Goal: Task Accomplishment & Management: Manage account settings

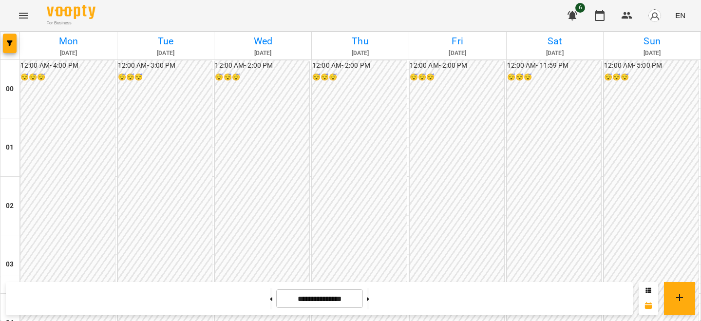
scroll to position [947, 0]
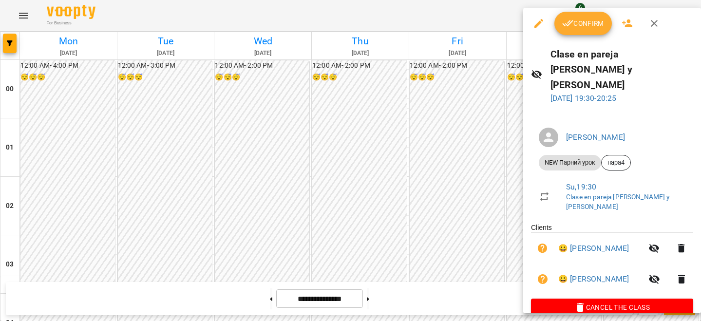
click at [581, 301] on span "Cancel the class" at bounding box center [611, 307] width 147 height 12
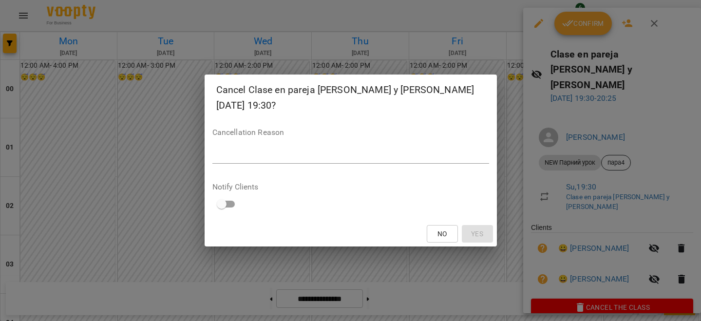
click at [373, 155] on div "*" at bounding box center [350, 156] width 277 height 16
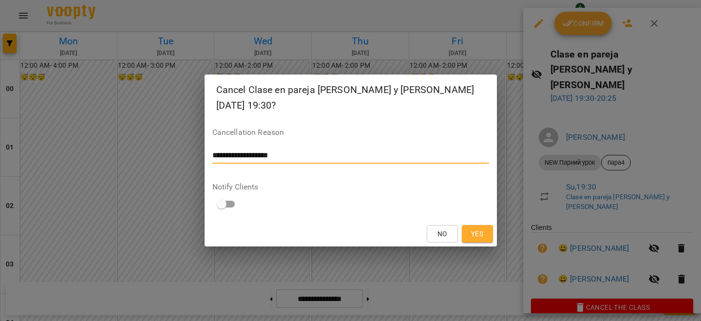
type textarea "**********"
click at [471, 228] on span "Yes" at bounding box center [477, 234] width 12 height 12
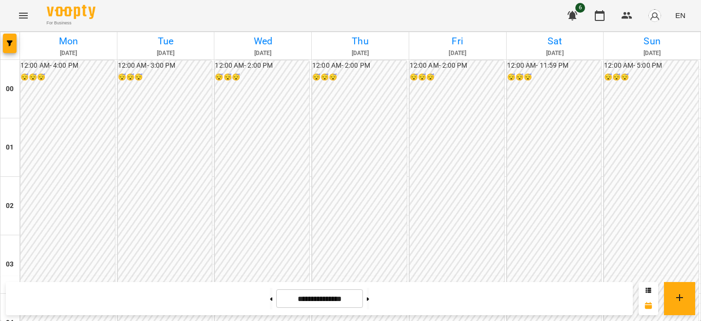
scroll to position [868, 0]
click at [654, 14] on img "button" at bounding box center [655, 16] width 14 height 14
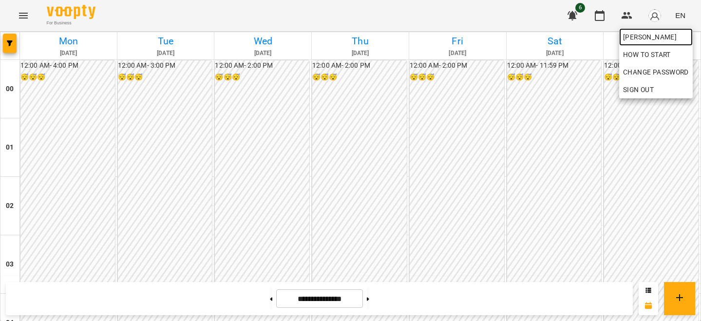
click at [650, 33] on span "[PERSON_NAME]" at bounding box center [656, 37] width 66 height 12
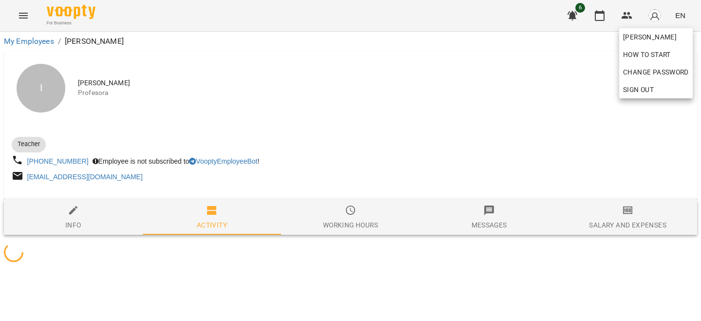
click at [617, 174] on div at bounding box center [350, 160] width 701 height 321
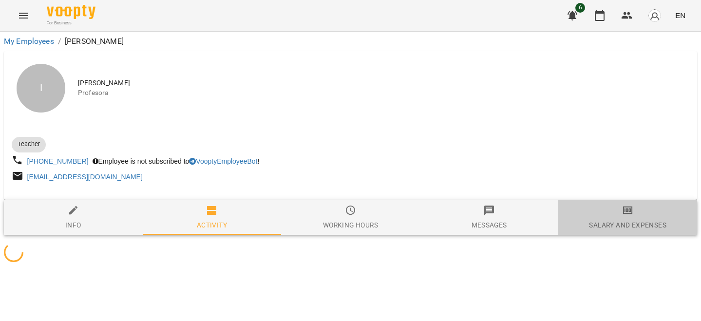
click at [624, 216] on icon "button" at bounding box center [628, 210] width 12 height 12
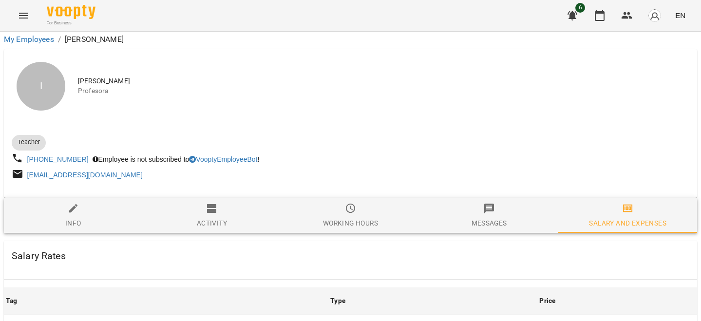
scroll to position [436, 0]
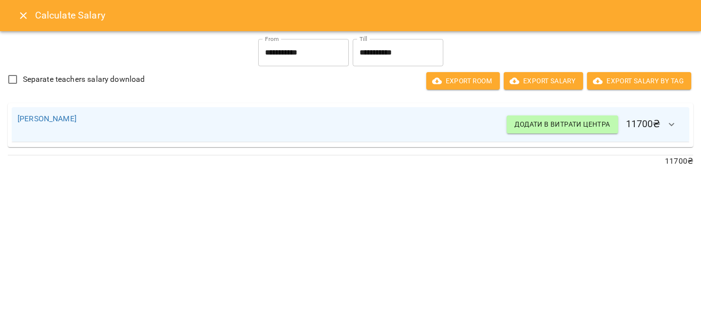
click at [20, 4] on button "Close" at bounding box center [23, 15] width 23 height 23
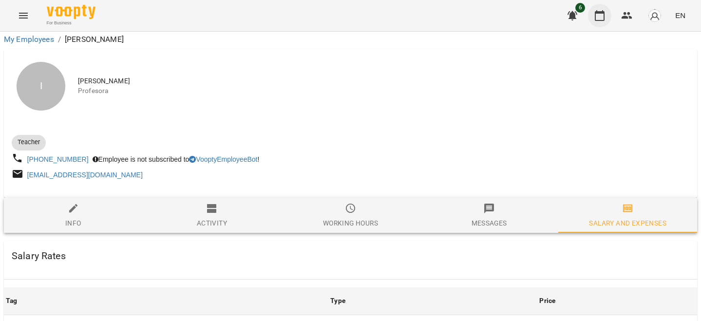
click at [609, 16] on button "button" at bounding box center [599, 15] width 23 height 23
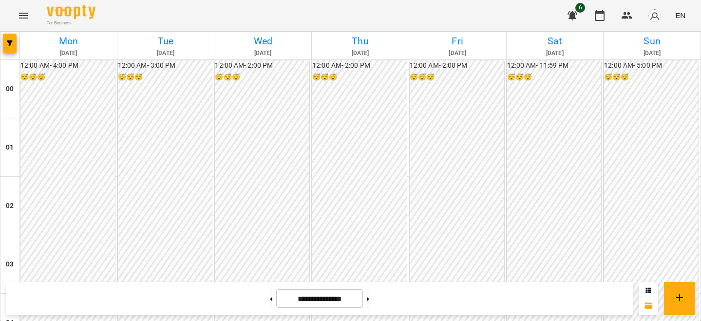
scroll to position [960, 0]
click at [369, 302] on button at bounding box center [368, 298] width 2 height 21
click at [273, 294] on div at bounding box center [271, 298] width 10 height 21
click at [270, 296] on button at bounding box center [271, 298] width 2 height 21
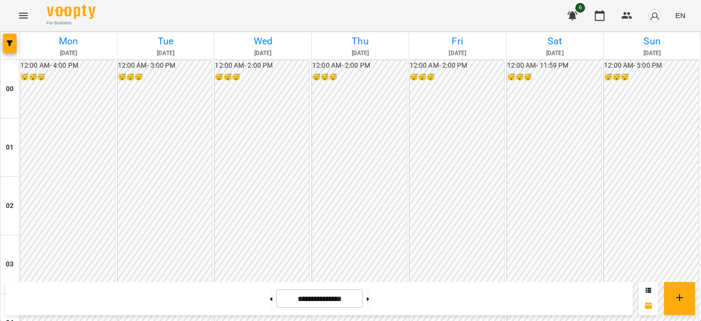
scroll to position [921, 0]
click at [270, 299] on button at bounding box center [271, 298] width 2 height 21
click at [369, 294] on button at bounding box center [368, 298] width 2 height 21
type input "**********"
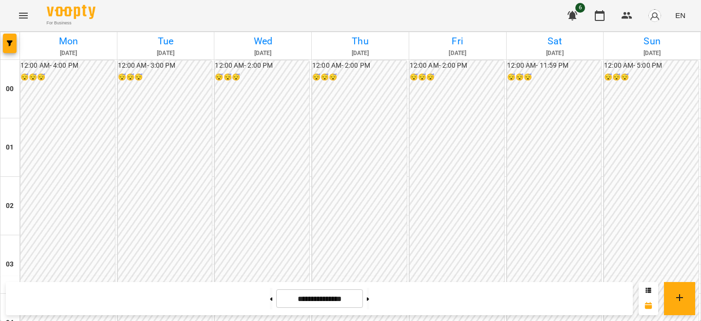
scroll to position [843, 0]
